Goal: Transaction & Acquisition: Obtain resource

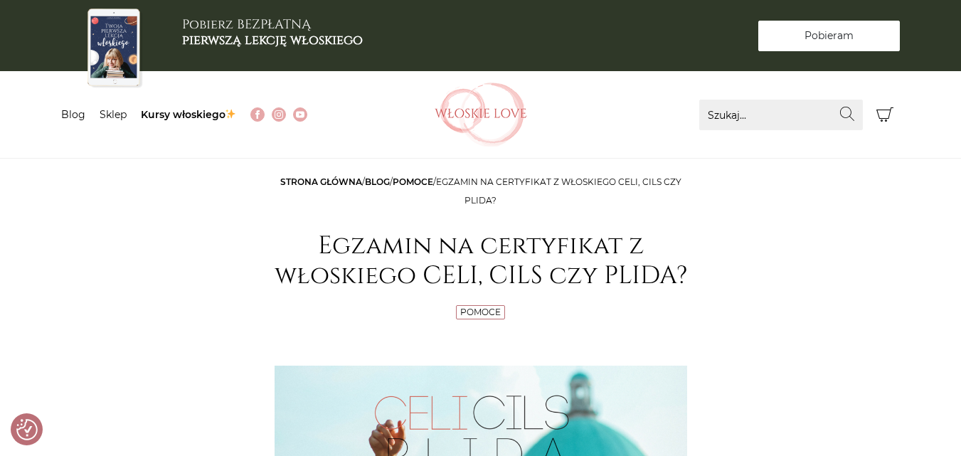
click at [838, 36] on span "Pobieram" at bounding box center [829, 35] width 49 height 15
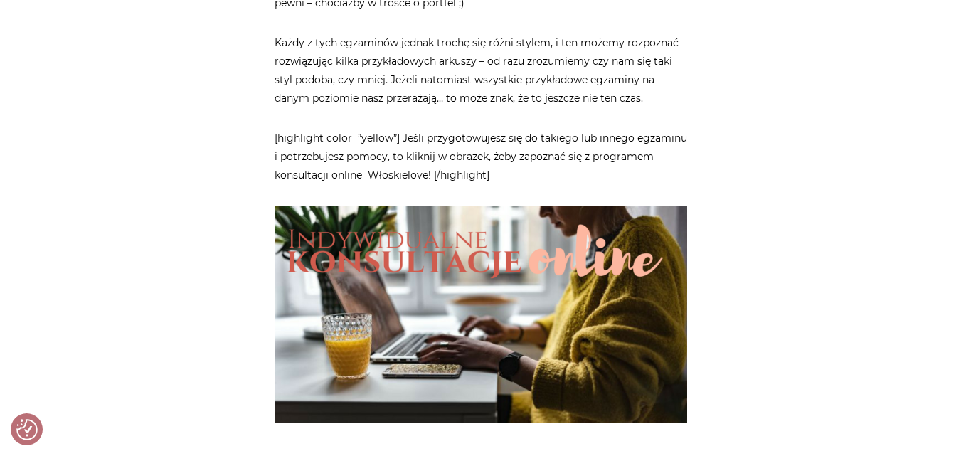
scroll to position [3819, 0]
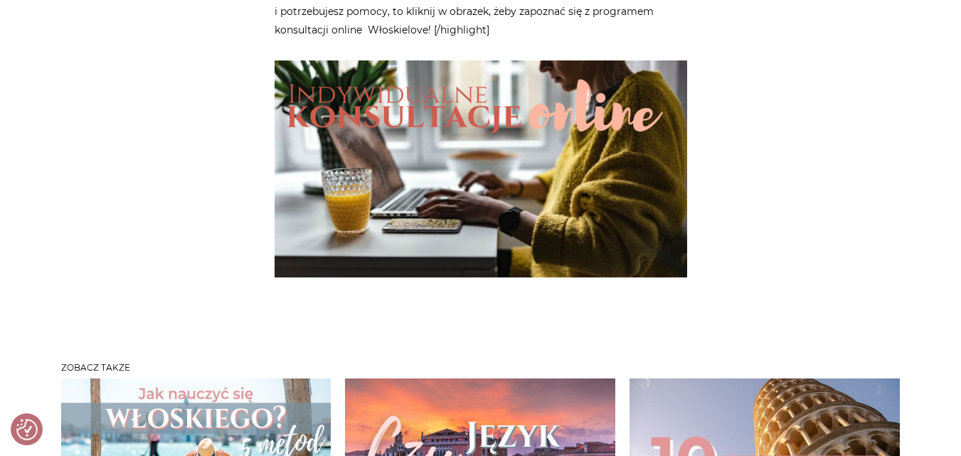
click at [479, 99] on img at bounding box center [481, 168] width 413 height 217
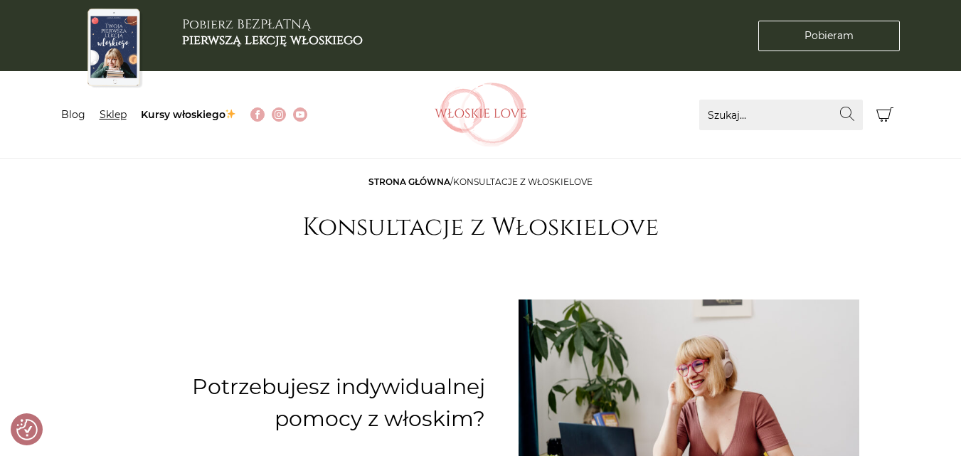
click at [110, 115] on link "Sklep" at bounding box center [113, 114] width 27 height 13
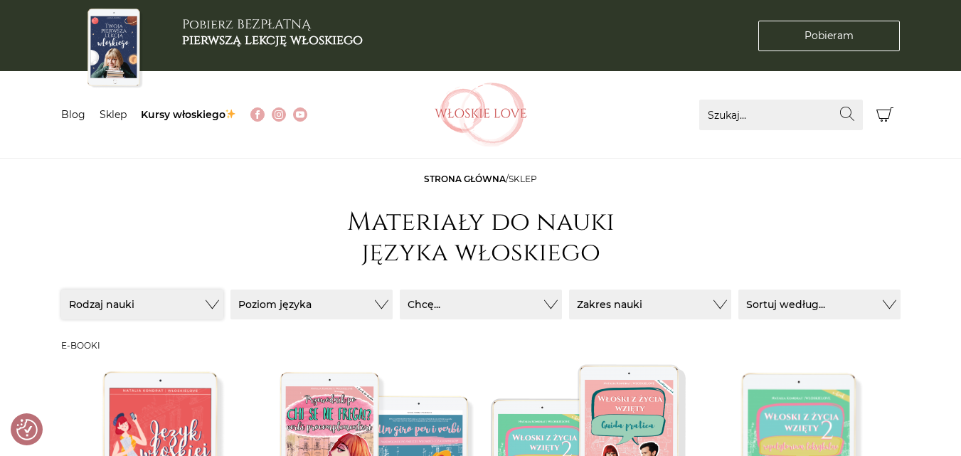
click at [213, 307] on button "Rodzaj nauki" at bounding box center [142, 305] width 162 height 30
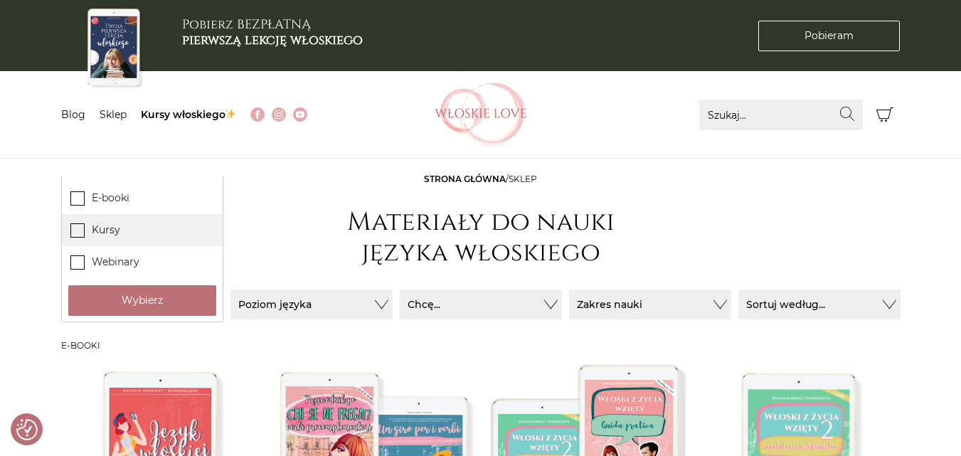
click at [75, 233] on icon at bounding box center [77, 229] width 12 height 12
click at [0, 0] on input "Kursy" at bounding box center [0, 0] width 0 height 0
click at [223, 306] on button "Poziom języka" at bounding box center [142, 305] width 162 height 30
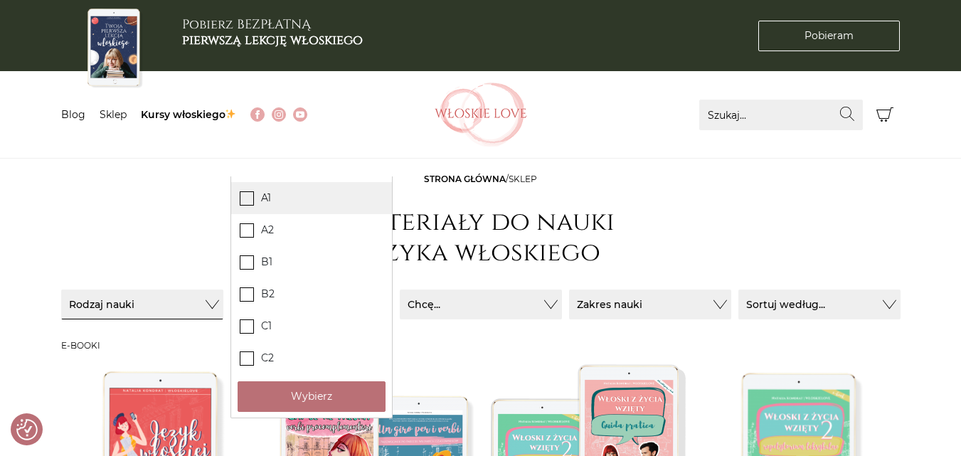
click at [242, 197] on icon at bounding box center [247, 197] width 12 height 12
click at [0, 0] on input "A1" at bounding box center [0, 0] width 0 height 0
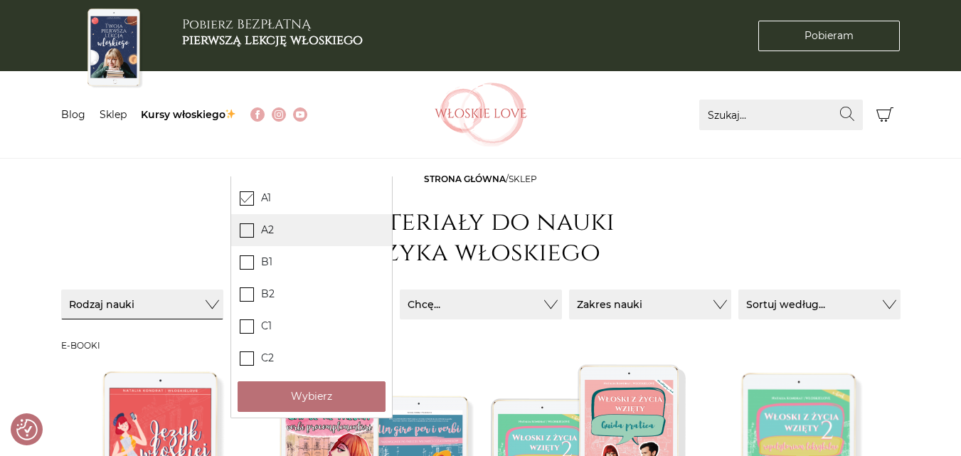
click at [251, 233] on icon at bounding box center [247, 229] width 12 height 12
click at [0, 0] on input "A2" at bounding box center [0, 0] width 0 height 0
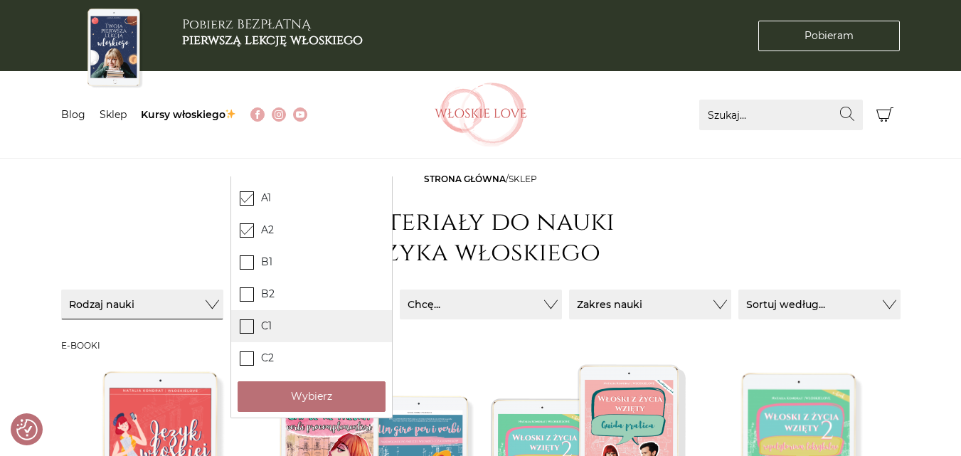
click at [244, 329] on icon at bounding box center [247, 326] width 12 height 12
click at [0, 0] on input "C1" at bounding box center [0, 0] width 0 height 0
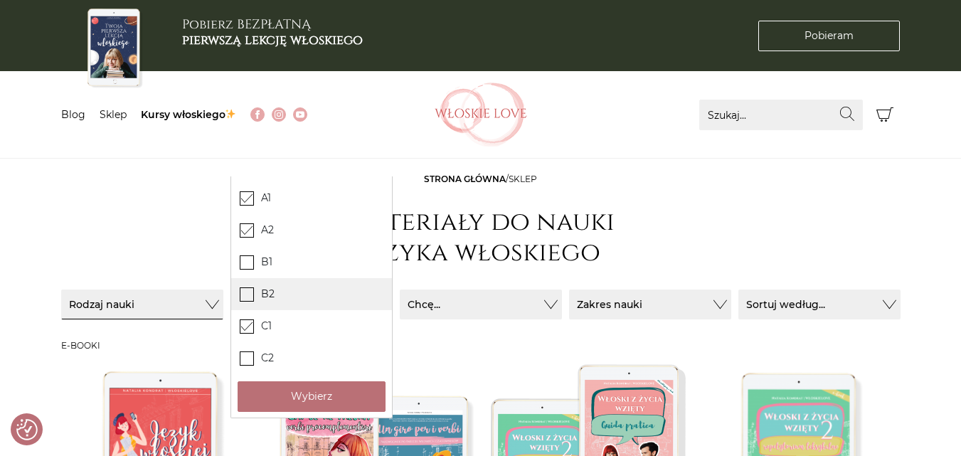
click at [248, 288] on icon at bounding box center [247, 293] width 12 height 12
click at [0, 0] on input "B2" at bounding box center [0, 0] width 0 height 0
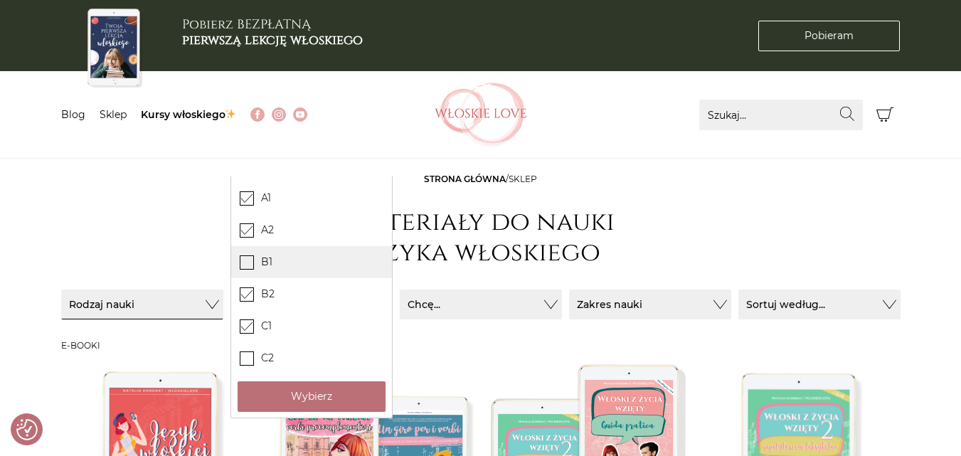
click at [248, 263] on icon at bounding box center [247, 261] width 12 height 12
click at [0, 0] on input "B1" at bounding box center [0, 0] width 0 height 0
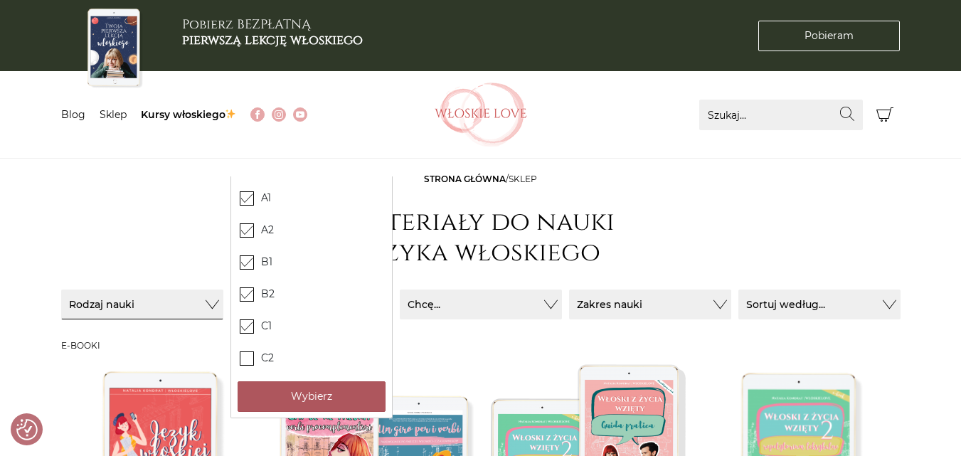
click at [346, 402] on button "Wybierz" at bounding box center [312, 396] width 148 height 31
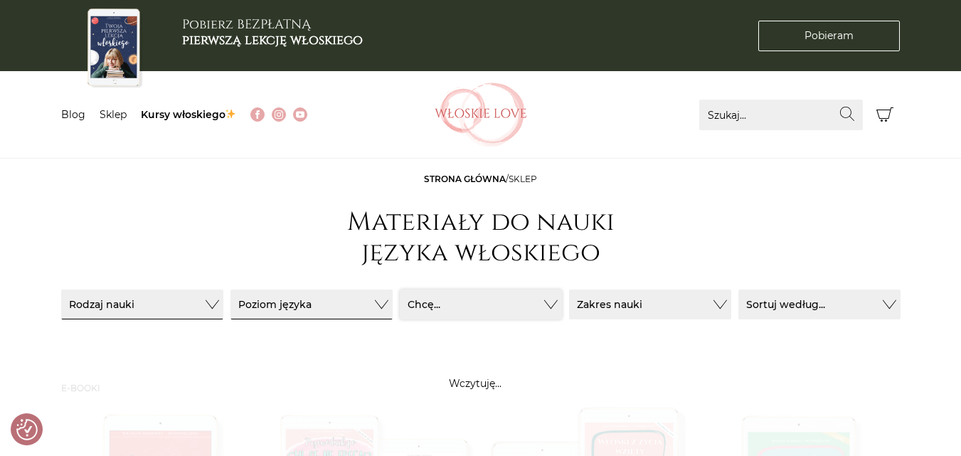
click at [223, 307] on button "Chcę..." at bounding box center [142, 305] width 162 height 30
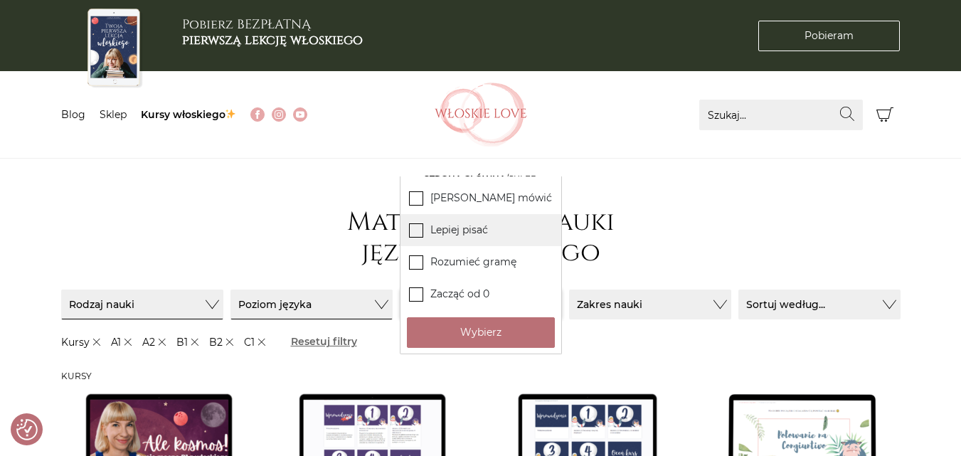
scroll to position [1, 0]
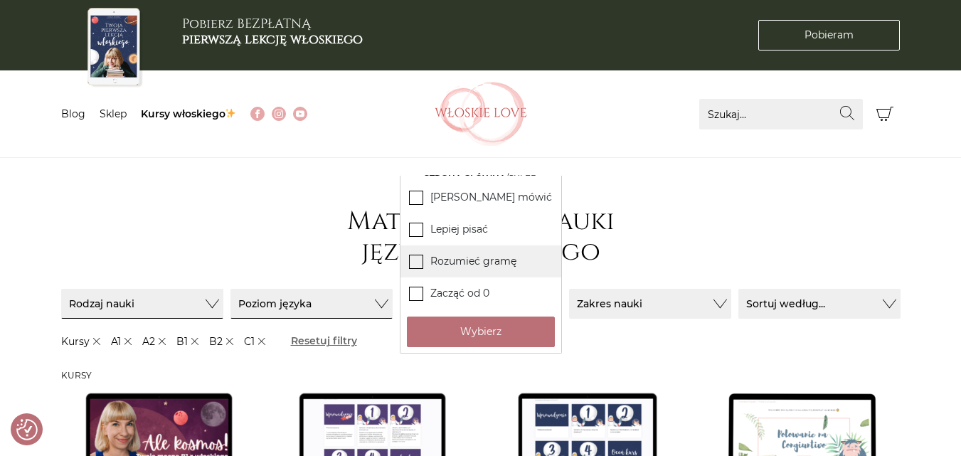
click at [418, 259] on icon at bounding box center [416, 261] width 12 height 12
click at [0, 0] on input "Rozumieć gramę" at bounding box center [0, 0] width 0 height 0
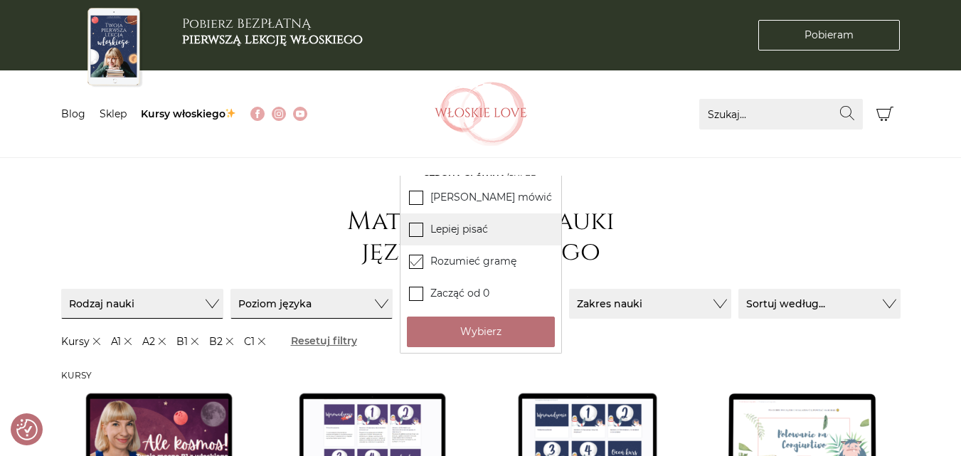
click at [414, 228] on icon at bounding box center [416, 229] width 12 height 12
click at [0, 0] on input "Lepiej pisać" at bounding box center [0, 0] width 0 height 0
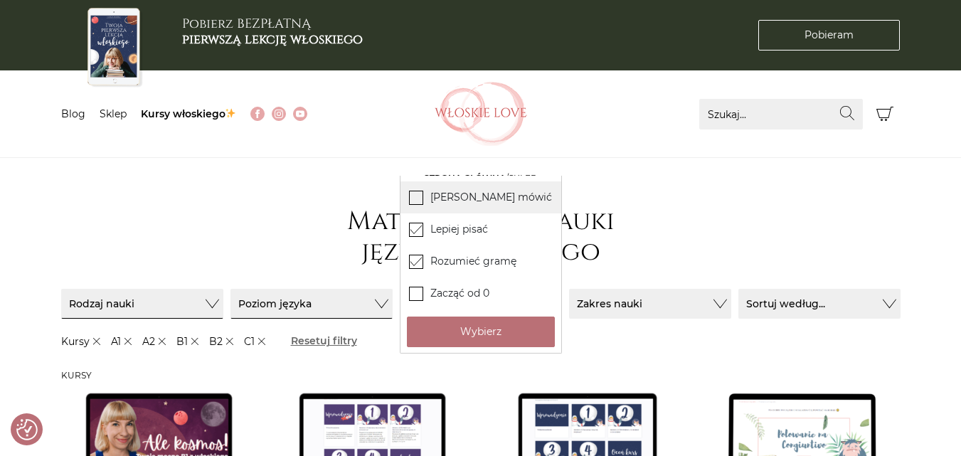
click at [420, 194] on icon at bounding box center [416, 197] width 12 height 12
click at [0, 0] on input "Lepiej mówić" at bounding box center [0, 0] width 0 height 0
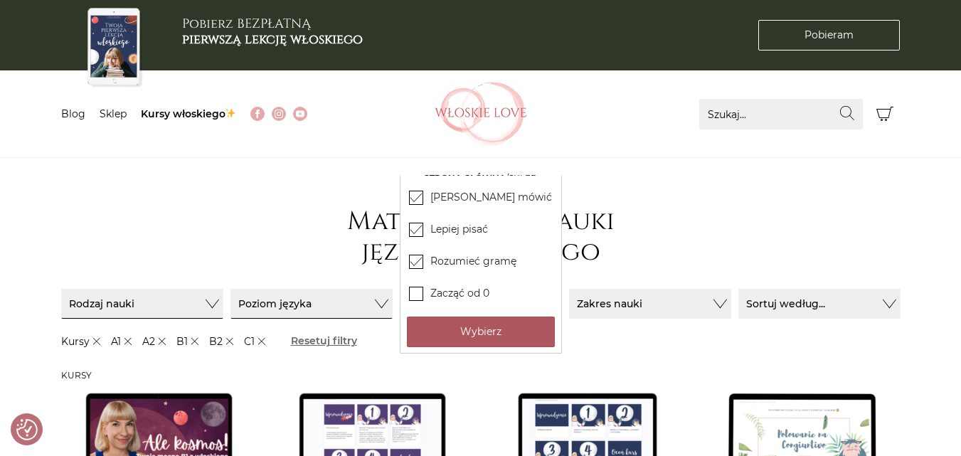
click at [497, 334] on button "Wybierz" at bounding box center [481, 332] width 148 height 31
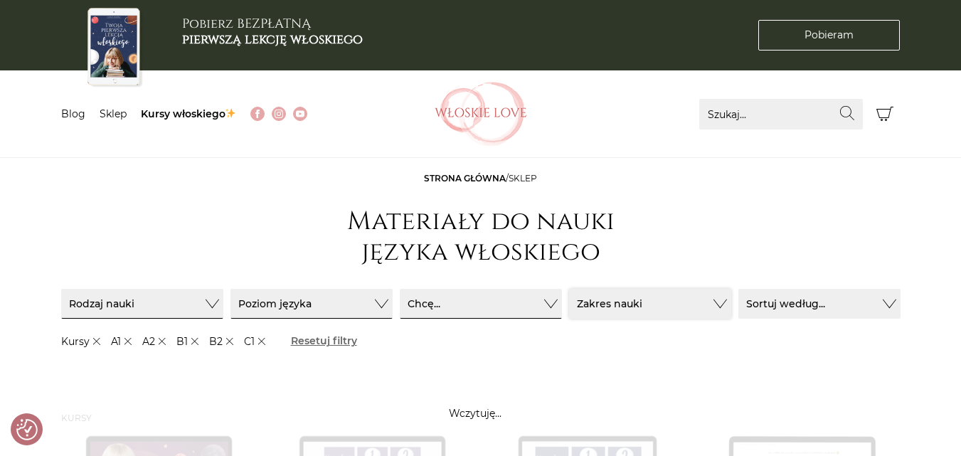
click at [223, 306] on button "Zakres nauki" at bounding box center [142, 304] width 162 height 30
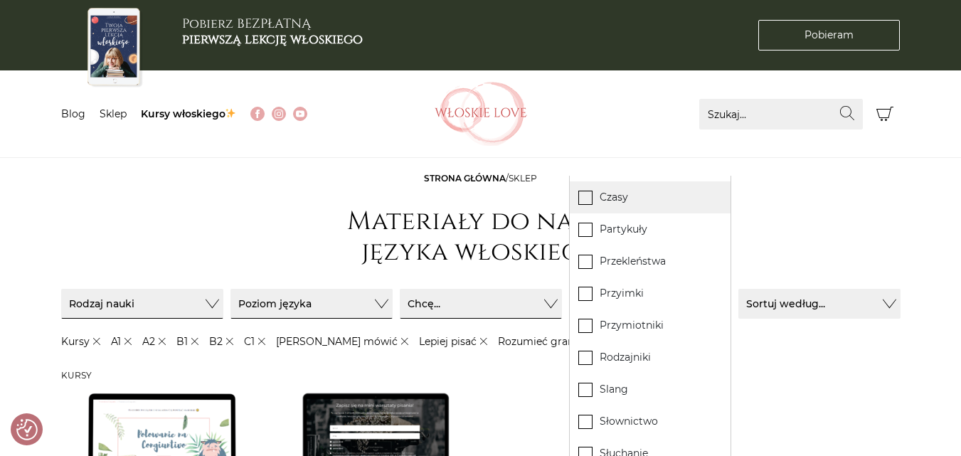
click at [588, 196] on icon at bounding box center [585, 197] width 12 height 12
click at [0, 0] on input "Czasy" at bounding box center [0, 0] width 0 height 0
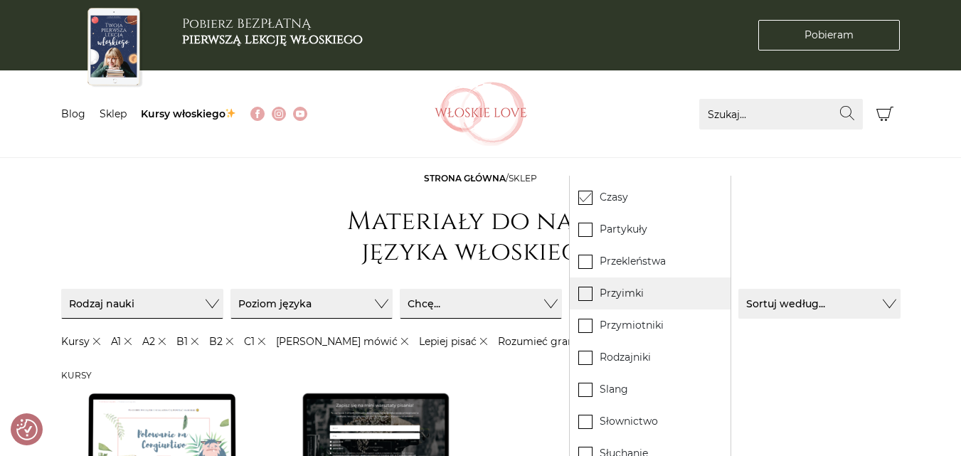
click at [586, 295] on icon at bounding box center [585, 293] width 12 height 12
click at [0, 0] on input "Przyimki" at bounding box center [0, 0] width 0 height 0
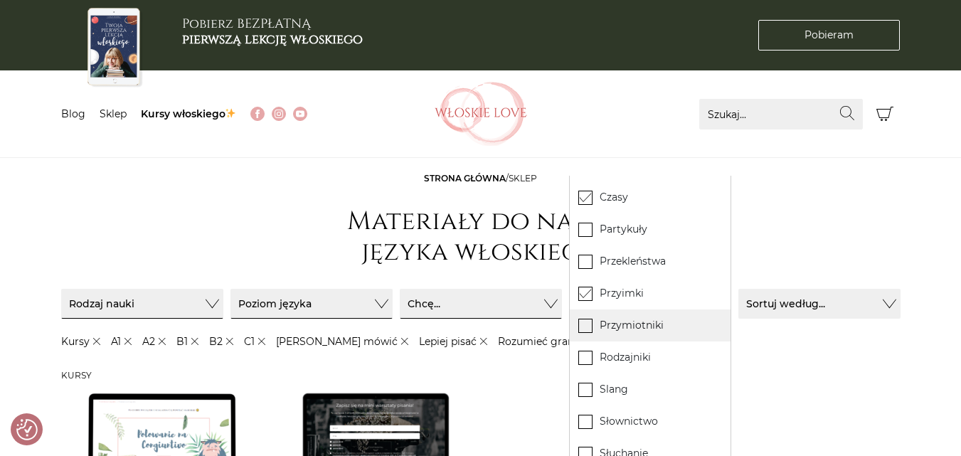
click at [586, 327] on icon at bounding box center [585, 325] width 12 height 12
click at [0, 0] on input "Przymiotniki" at bounding box center [0, 0] width 0 height 0
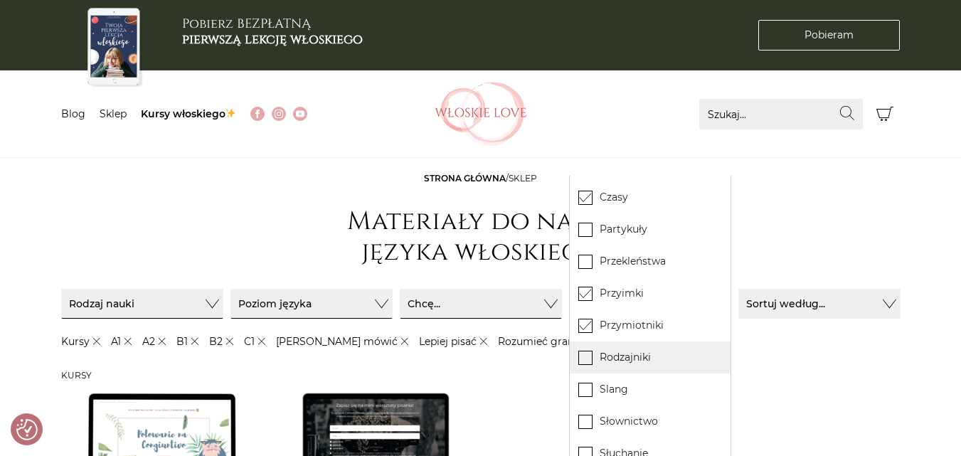
click at [586, 360] on icon at bounding box center [585, 357] width 12 height 12
click at [0, 0] on input "Rodzajniki" at bounding box center [0, 0] width 0 height 0
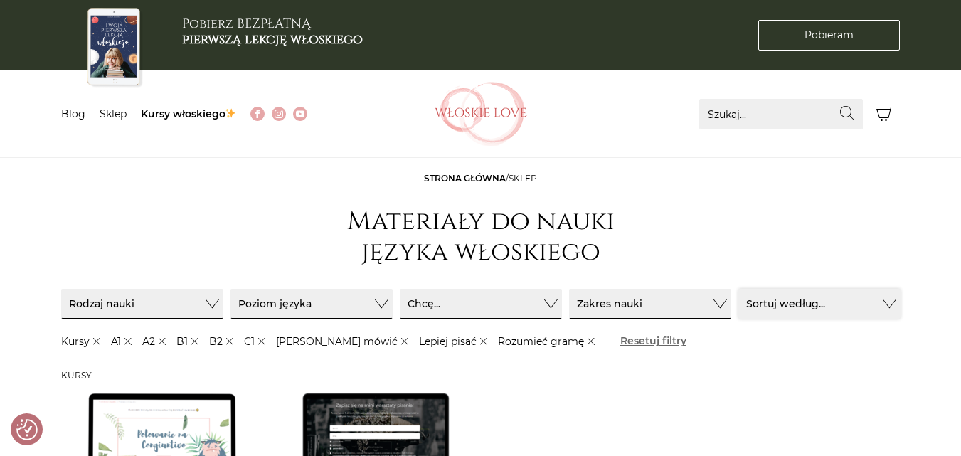
click at [887, 301] on button "Sortuj według..." at bounding box center [820, 304] width 162 height 30
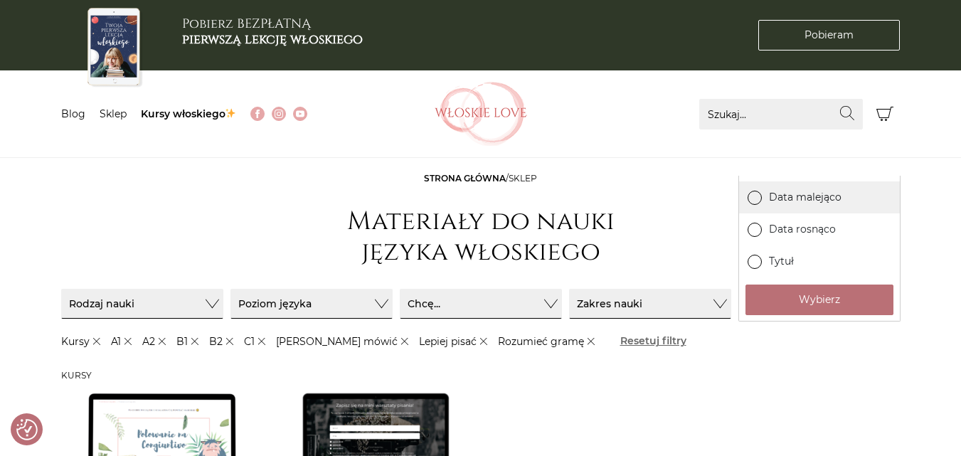
click at [752, 196] on icon at bounding box center [755, 198] width 9 height 9
click at [0, 0] on input "Data malejąco" at bounding box center [0, 0] width 0 height 0
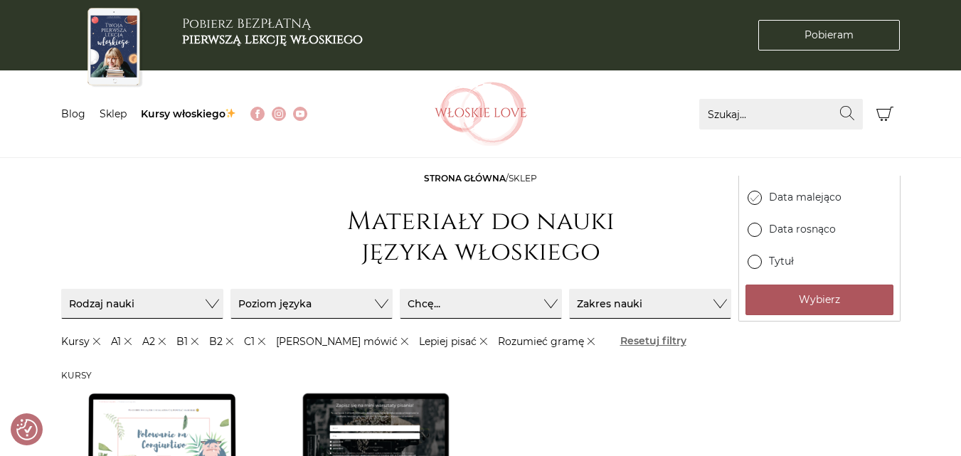
click at [815, 300] on button "Wybierz" at bounding box center [820, 300] width 148 height 31
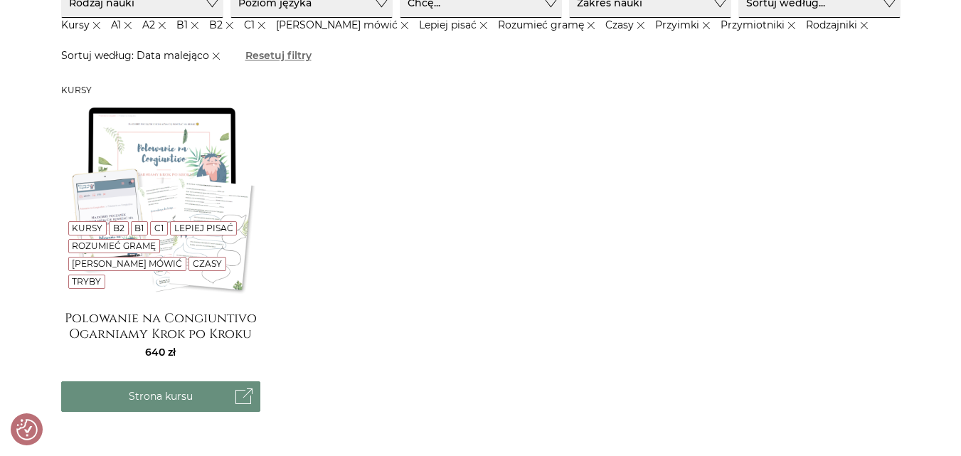
scroll to position [333, 0]
